Goal: Task Accomplishment & Management: Use online tool/utility

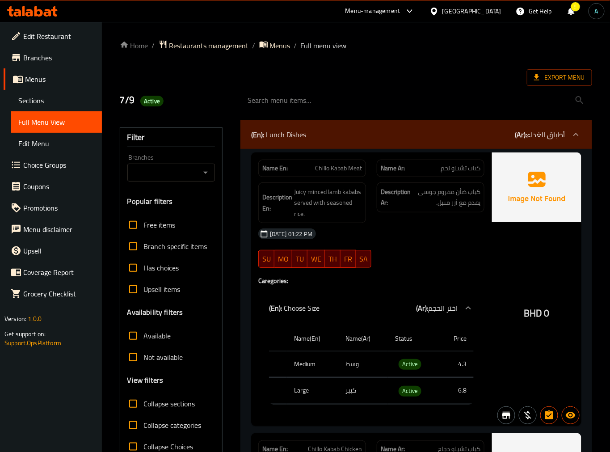
click at [483, 11] on div "Bahrain" at bounding box center [472, 11] width 59 height 10
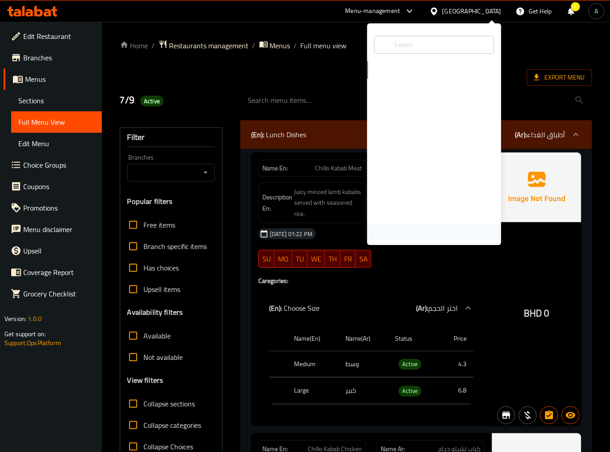
click at [382, 229] on div "[GEOGRAPHIC_DATA]" at bounding box center [404, 234] width 59 height 10
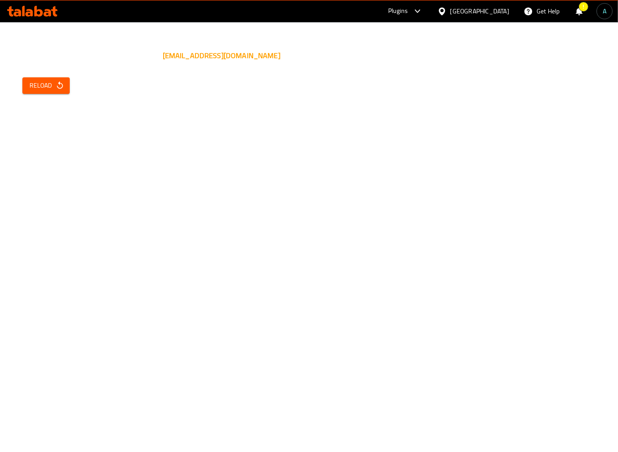
click at [60, 88] on icon "button" at bounding box center [59, 85] width 9 height 9
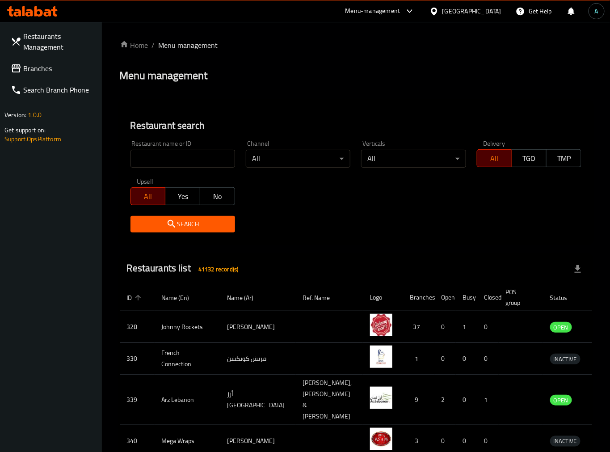
click at [39, 69] on span "Branches" at bounding box center [59, 68] width 72 height 11
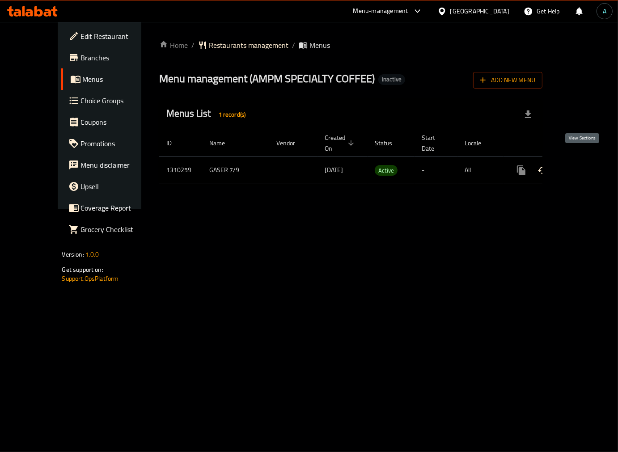
click at [580, 165] on icon "enhanced table" at bounding box center [585, 170] width 11 height 11
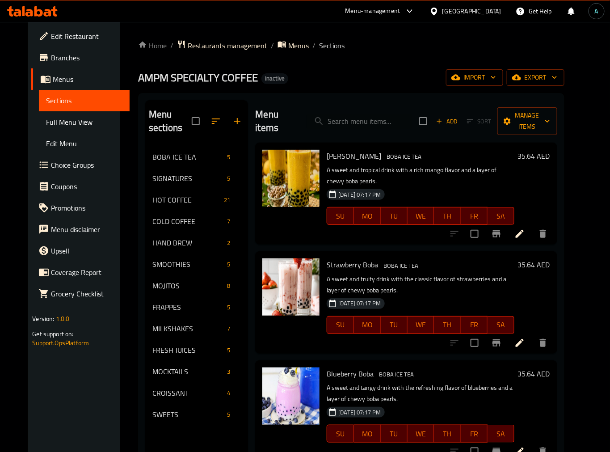
drag, startPoint x: 47, startPoint y: 128, endPoint x: 85, endPoint y: 177, distance: 62.1
click at [47, 128] on link "Full Menu View" at bounding box center [84, 121] width 91 height 21
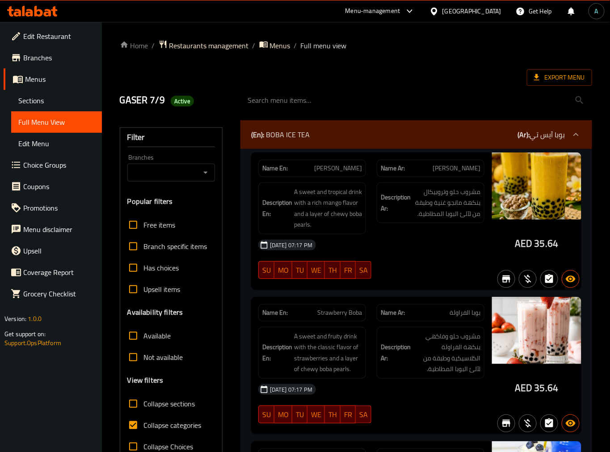
click at [184, 426] on span "Collapse categories" at bounding box center [173, 425] width 58 height 11
click at [144, 426] on input "Collapse categories" at bounding box center [132, 424] width 21 height 21
checkbox input "false"
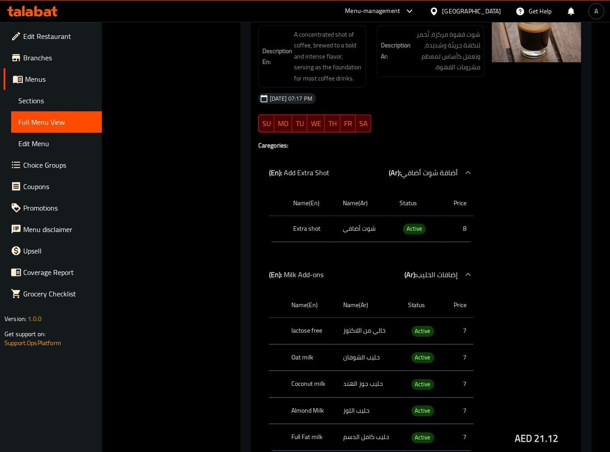
scroll to position [1788, 0]
click at [417, 332] on span "Active" at bounding box center [423, 332] width 23 height 10
copy span "Active"
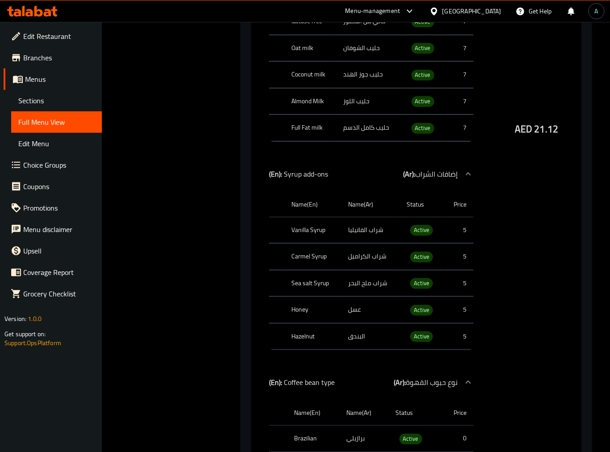
scroll to position [2135, 0]
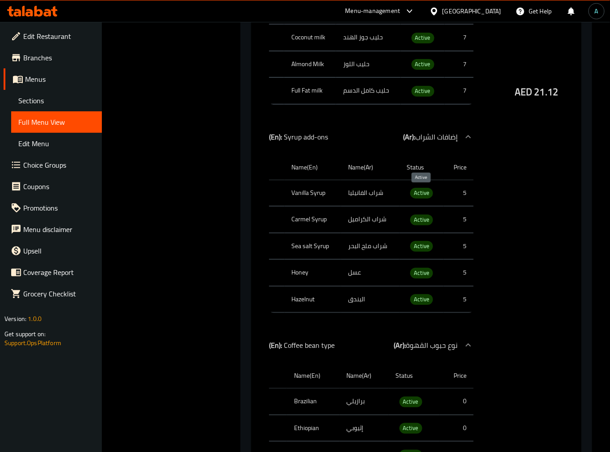
click at [424, 194] on span "Active" at bounding box center [421, 193] width 23 height 10
copy span "Active"
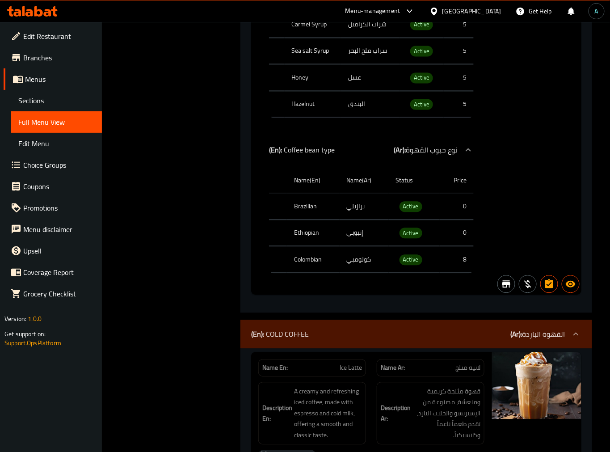
scroll to position [19276, 0]
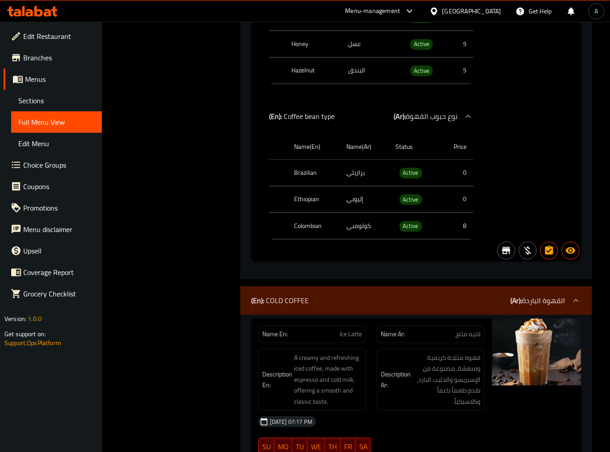
click at [350, 80] on div "Name(En) Name(Ar) Status Price Vanilla Syrup شراب الفانيليا Active 5 Carmel Syr…" at bounding box center [371, 8] width 226 height 173
click at [52, 15] on icon at bounding box center [32, 11] width 51 height 11
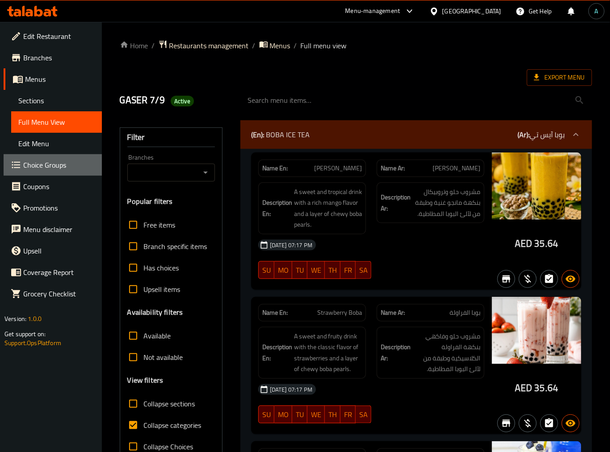
click at [43, 168] on span "Choice Groups" at bounding box center [59, 165] width 72 height 11
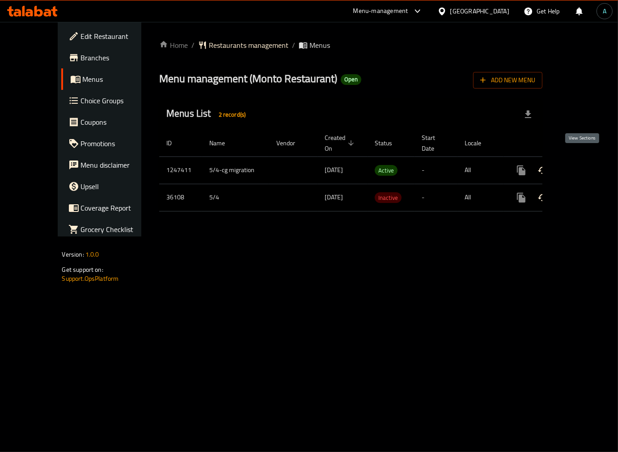
click at [588, 160] on link "enhanced table" at bounding box center [585, 170] width 21 height 21
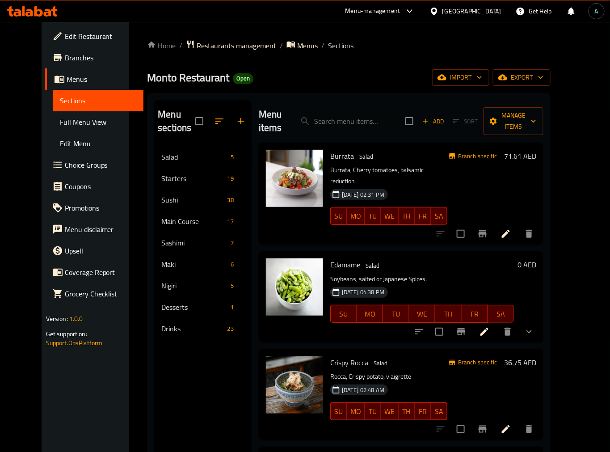
click at [61, 127] on span "Full Menu View" at bounding box center [98, 122] width 76 height 11
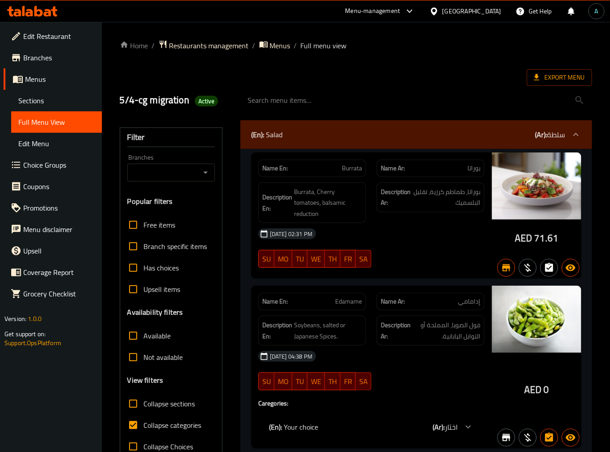
click at [26, 85] on link "Menus" at bounding box center [53, 78] width 98 height 21
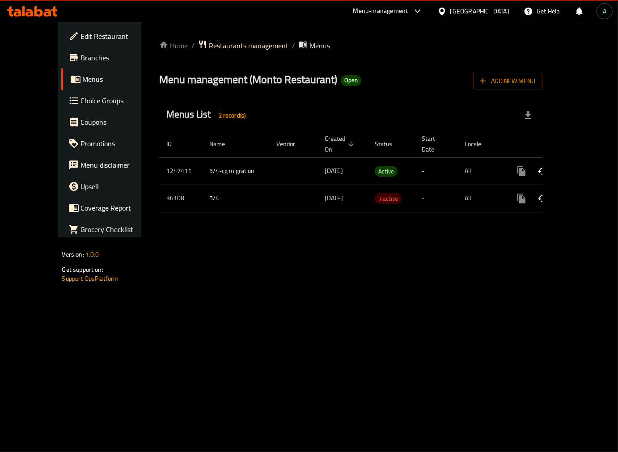
click at [81, 61] on span "Branches" at bounding box center [117, 57] width 73 height 11
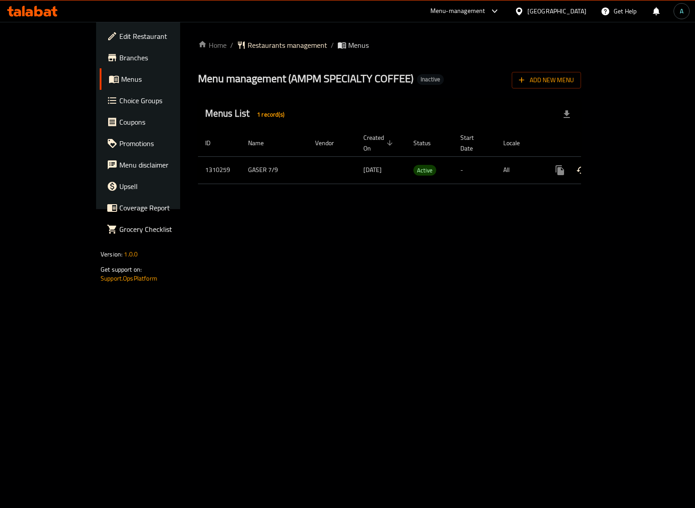
click at [630, 165] on icon "enhanced table" at bounding box center [624, 170] width 11 height 11
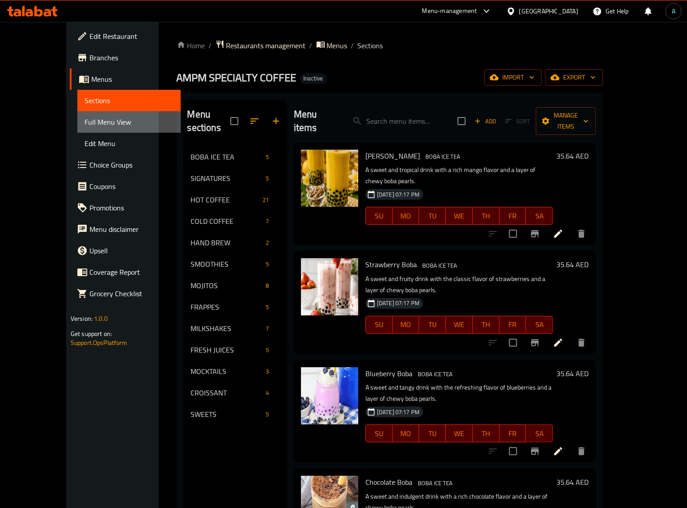
click at [84, 127] on span "Full Menu View" at bounding box center [128, 122] width 89 height 11
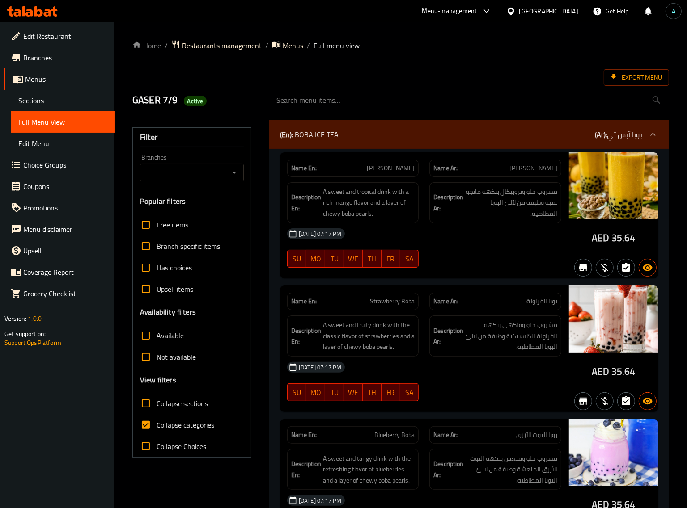
click at [177, 432] on label "Collapse categories" at bounding box center [174, 424] width 79 height 21
click at [156, 432] on input "Collapse categories" at bounding box center [145, 424] width 21 height 21
checkbox input "false"
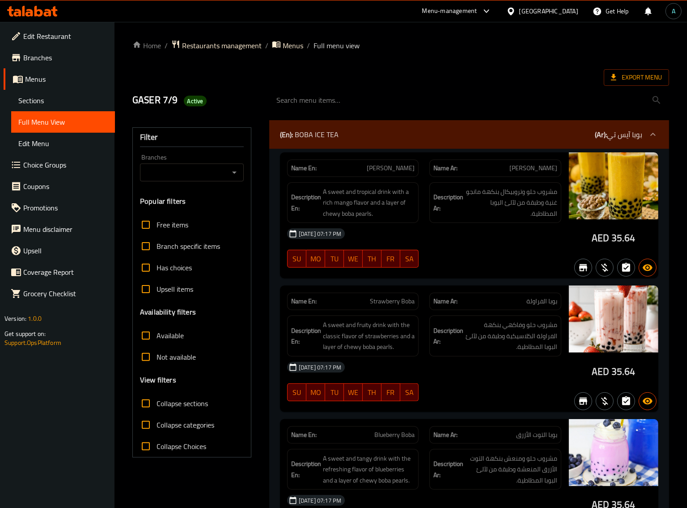
click at [254, 85] on div "GASER 7/9 Active" at bounding box center [195, 100] width 137 height 40
click at [662, 72] on span "Export Menu" at bounding box center [635, 77] width 65 height 17
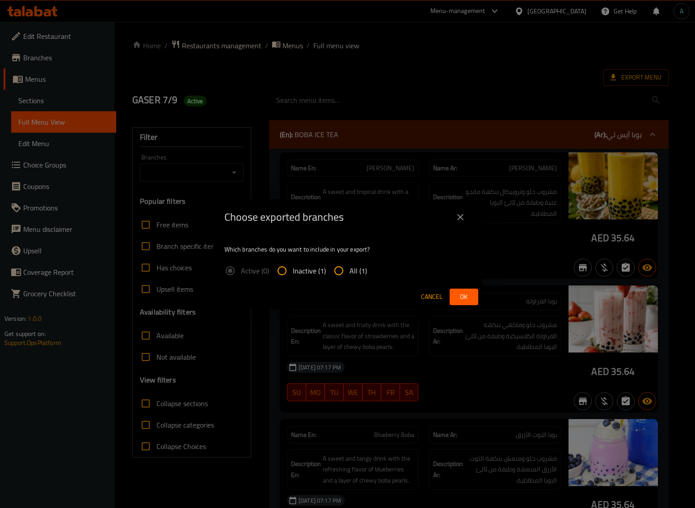
click at [364, 267] on span "All (1)" at bounding box center [358, 271] width 17 height 11
click at [350, 267] on input "All (1)" at bounding box center [338, 270] width 21 height 21
radio input "true"
click at [462, 291] on span "Ok" at bounding box center [464, 296] width 14 height 11
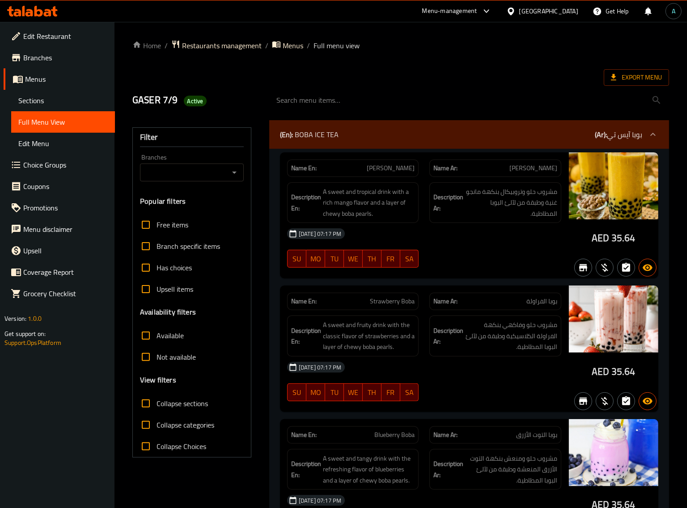
click at [436, 72] on div "Export Menu" at bounding box center [400, 77] width 536 height 17
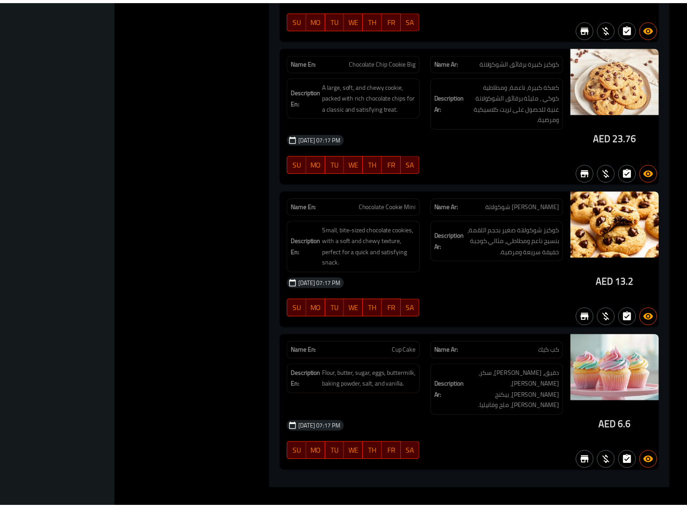
scroll to position [31392, 0]
